Goal: Navigation & Orientation: Find specific page/section

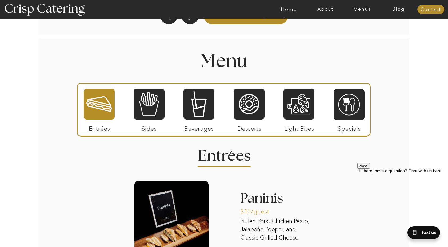
scroll to position [585, 0]
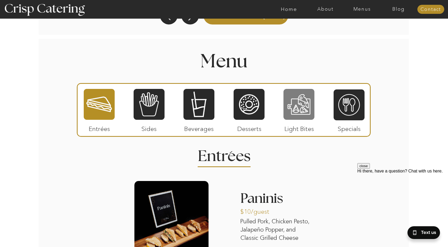
click at [293, 105] on div at bounding box center [298, 105] width 31 height 32
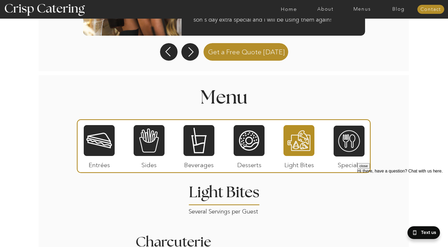
scroll to position [545, 0]
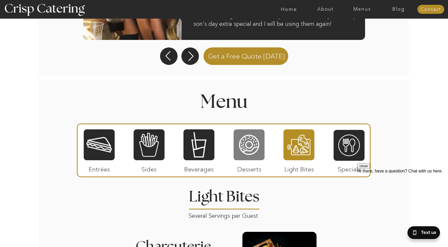
click at [252, 159] on div at bounding box center [249, 145] width 31 height 32
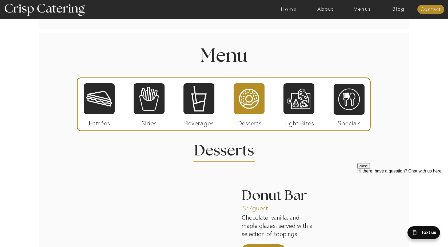
scroll to position [579, 0]
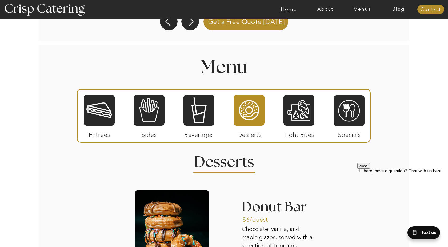
click at [205, 127] on p "Beverages" at bounding box center [198, 133] width 35 height 15
click at [202, 119] on div at bounding box center [198, 110] width 31 height 32
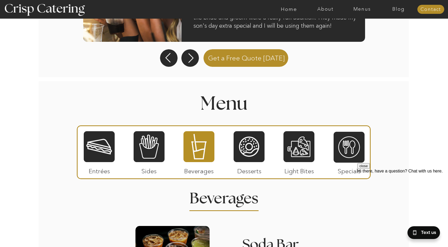
scroll to position [544, 0]
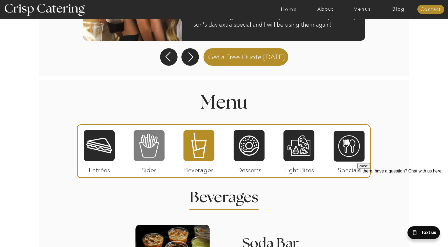
click at [147, 154] on div at bounding box center [149, 146] width 31 height 32
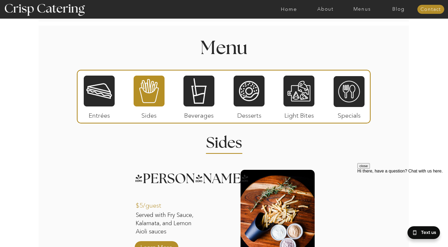
scroll to position [599, 0]
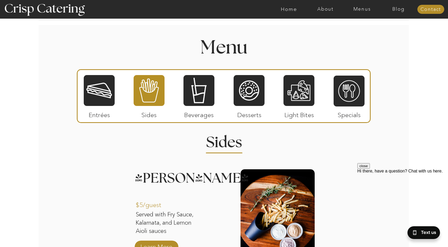
click at [215, 100] on div at bounding box center [224, 96] width 294 height 54
click at [207, 100] on div at bounding box center [198, 91] width 31 height 32
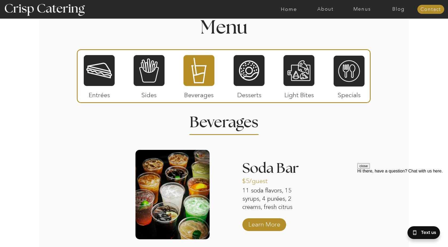
scroll to position [612, 0]
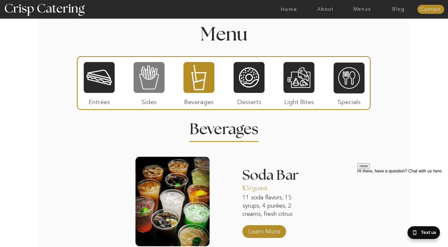
click at [147, 92] on div at bounding box center [149, 78] width 31 height 32
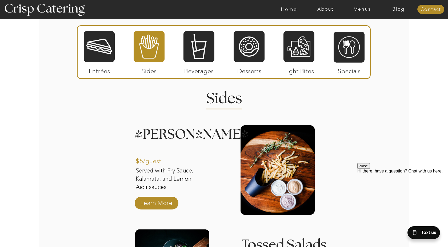
scroll to position [645, 0]
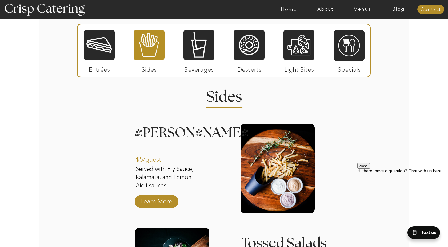
click at [289, 62] on p "Light Bites" at bounding box center [298, 68] width 35 height 15
click at [292, 53] on div at bounding box center [298, 45] width 31 height 32
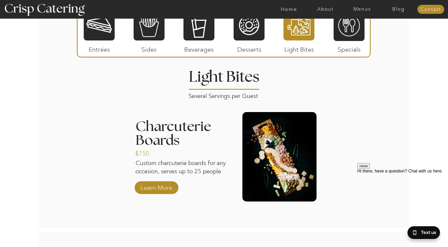
scroll to position [619, 0]
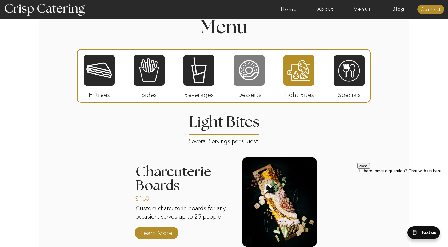
click at [255, 85] on div at bounding box center [249, 70] width 31 height 32
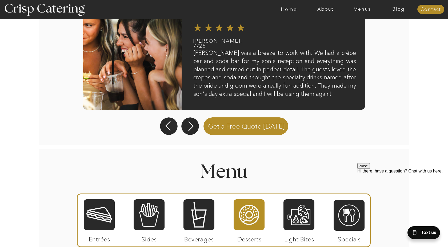
scroll to position [489, 0]
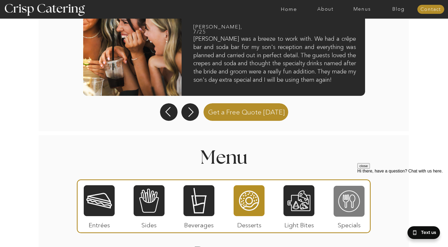
click at [337, 203] on div at bounding box center [348, 202] width 31 height 32
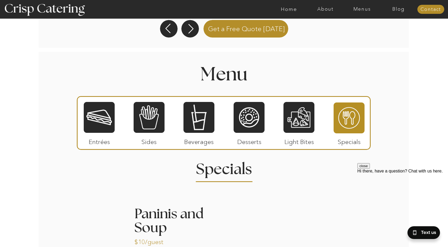
scroll to position [576, 0]
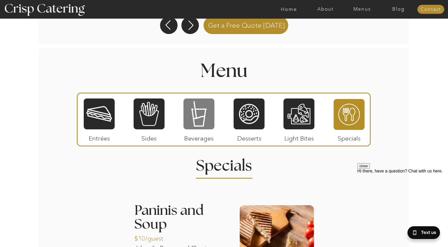
click at [191, 112] on div at bounding box center [198, 114] width 31 height 32
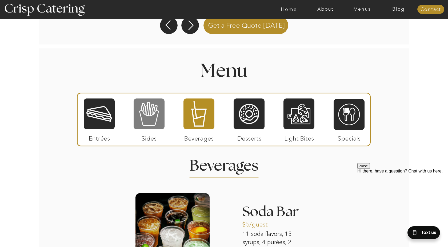
click at [160, 115] on div at bounding box center [149, 114] width 31 height 32
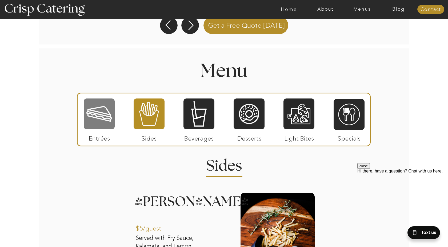
click at [92, 117] on div at bounding box center [99, 114] width 31 height 32
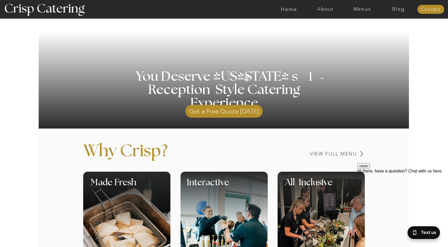
scroll to position [0, 0]
